Goal: Information Seeking & Learning: Learn about a topic

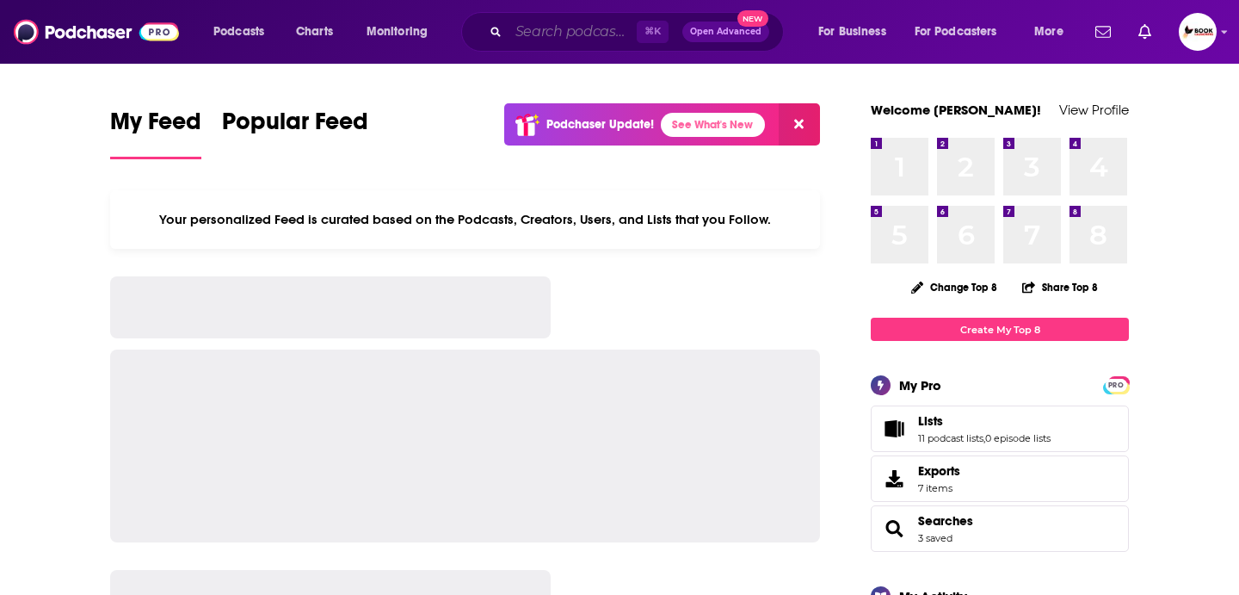
click at [548, 44] on input "Search podcasts, credits, & more..." at bounding box center [573, 32] width 128 height 28
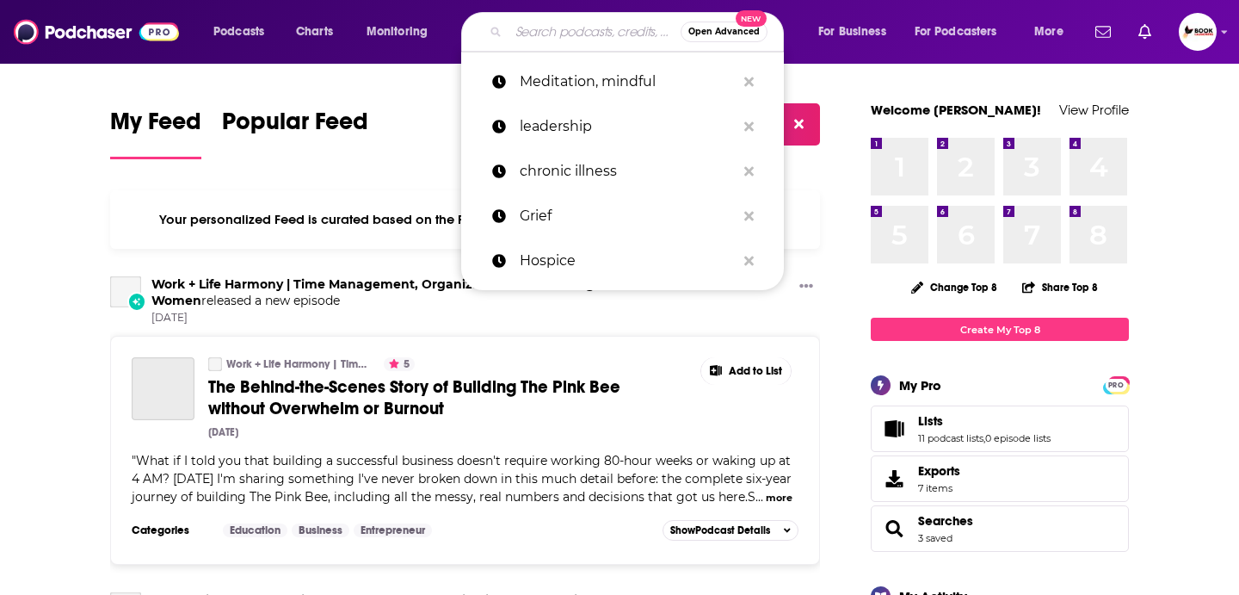
type input "e"
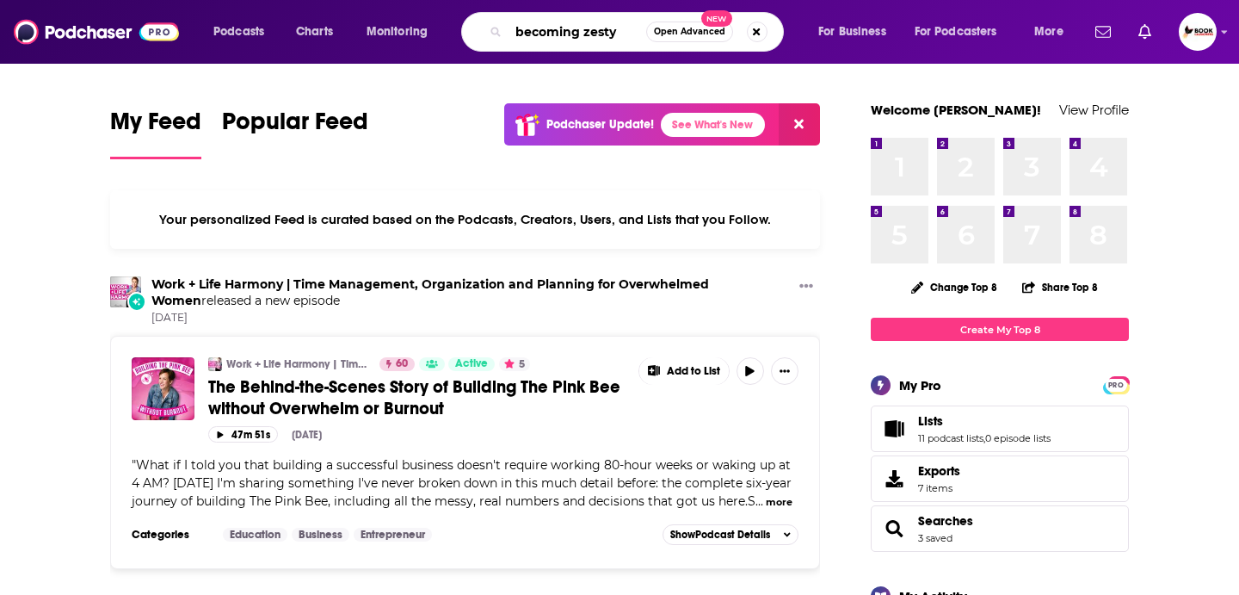
type input "becoming zesty"
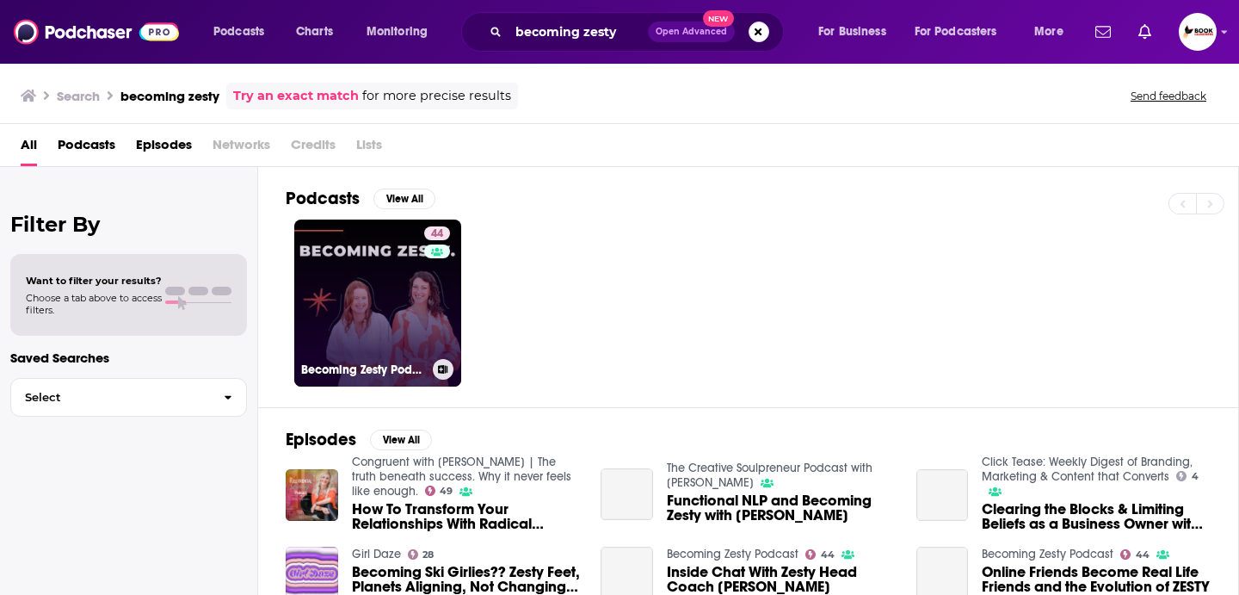
click at [374, 300] on link "44 Becoming Zesty Podcast" at bounding box center [377, 302] width 167 height 167
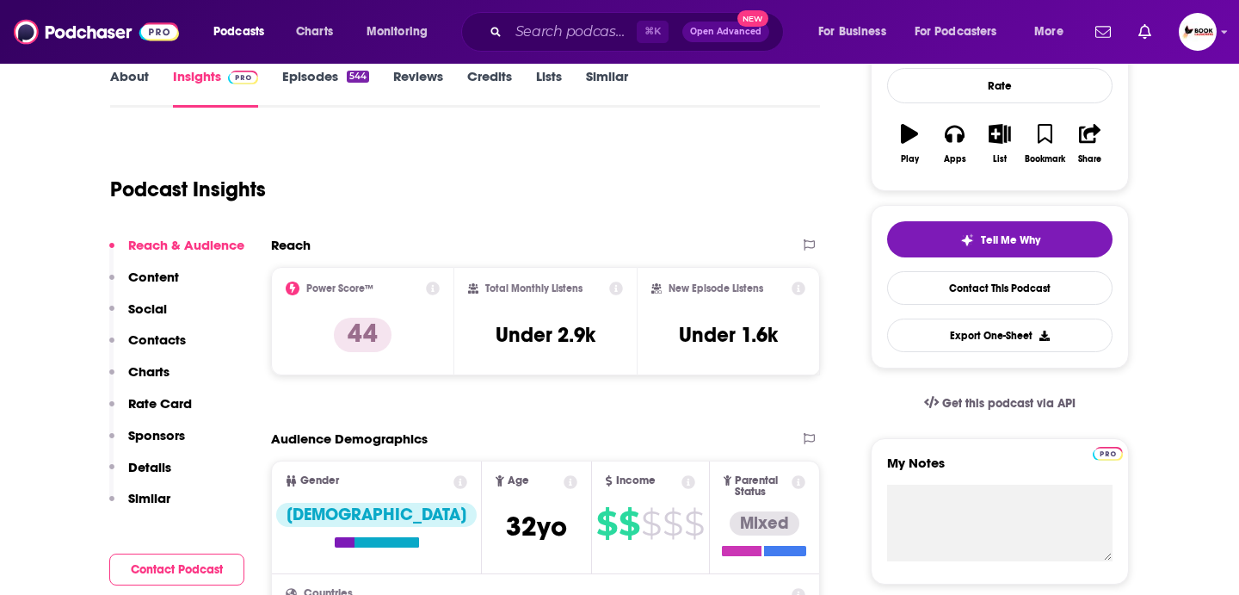
scroll to position [364, 0]
